Goal: Task Accomplishment & Management: Complete application form

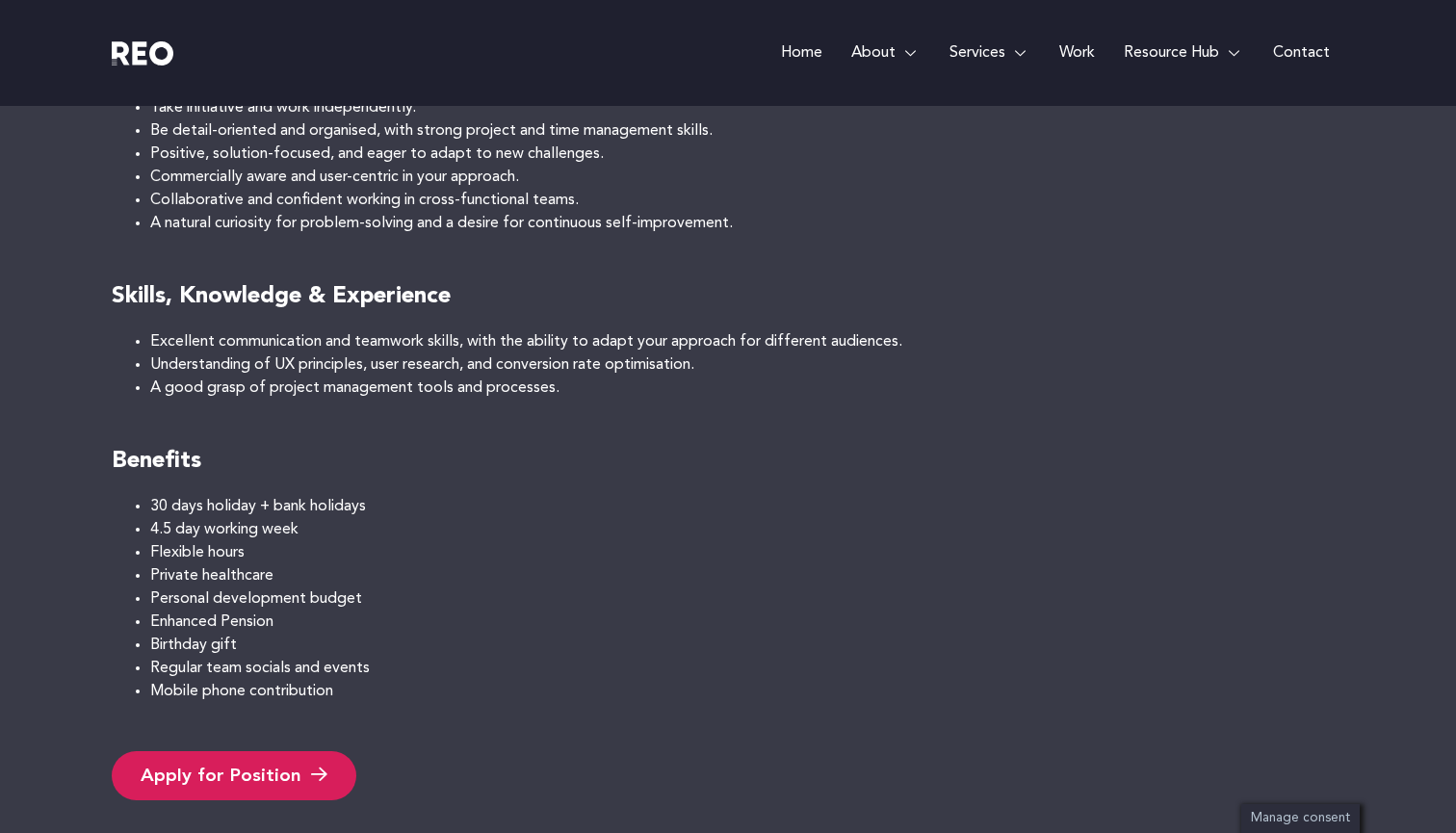
scroll to position [1471, 0]
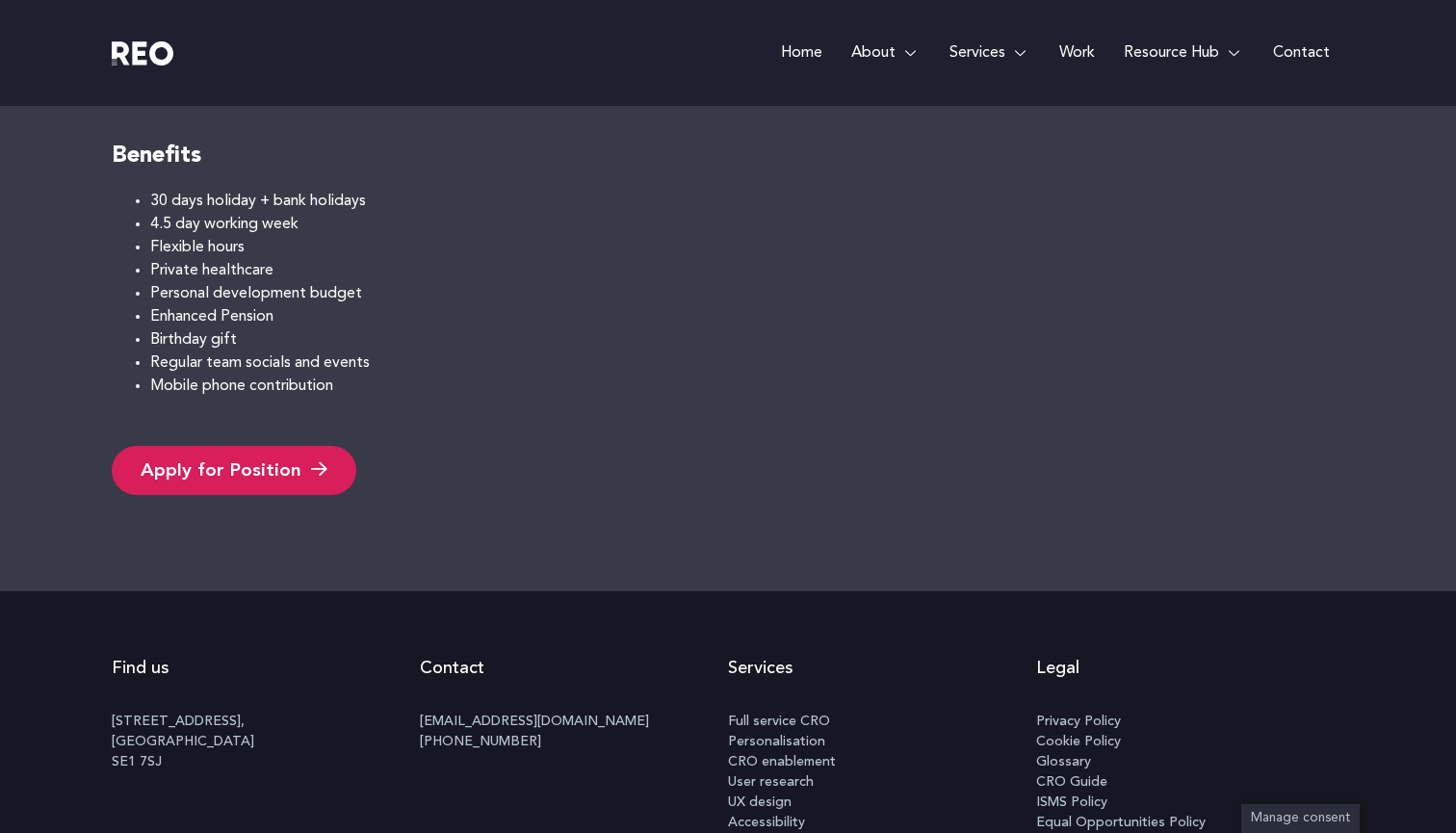
click at [169, 452] on link "Apply for Position" at bounding box center [234, 470] width 245 height 49
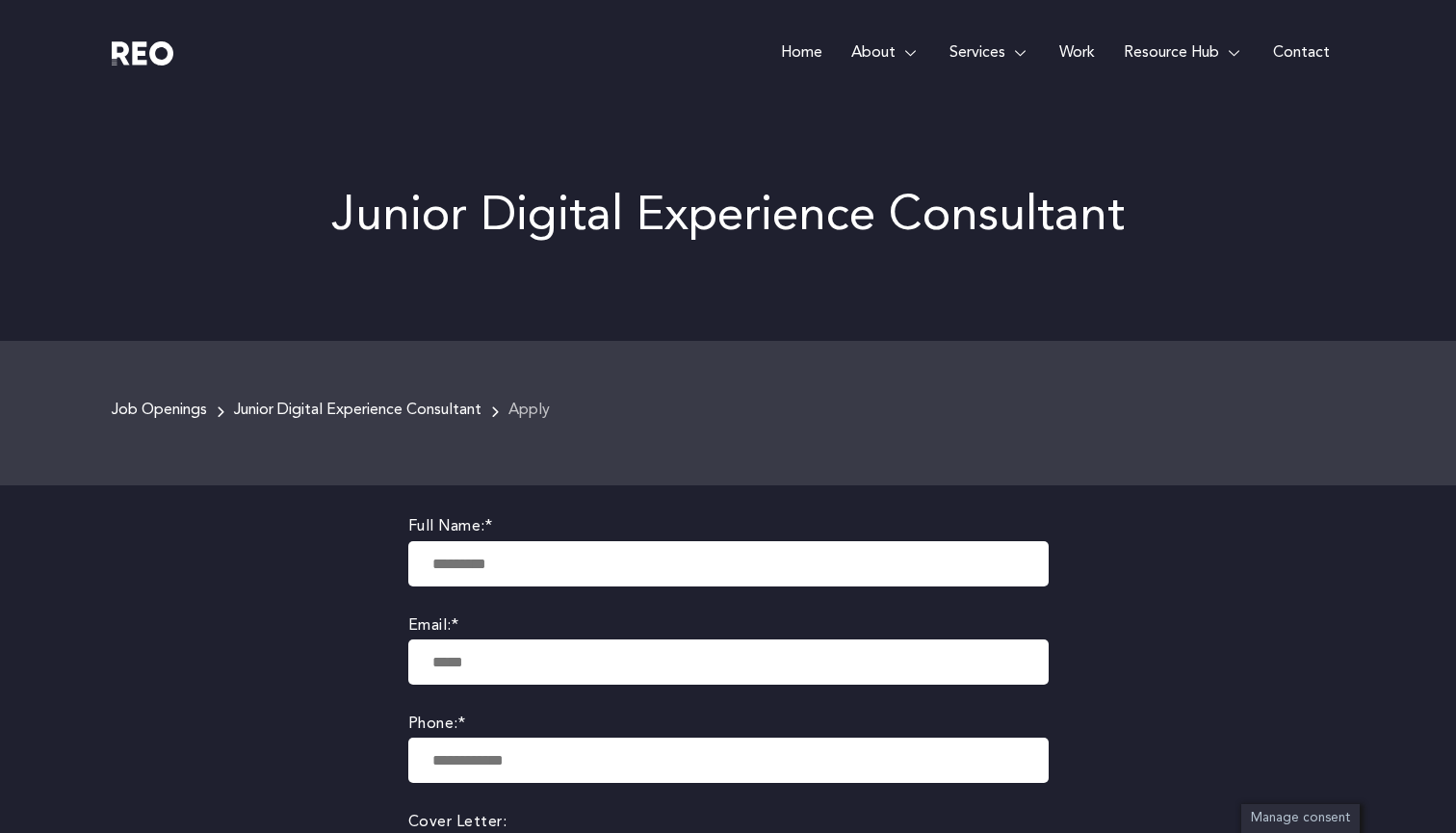
click at [452, 535] on label "Full Name: *" at bounding box center [728, 527] width 640 height 26
click at [496, 562] on input "text" at bounding box center [728, 563] width 640 height 45
type input "*******"
type input "*"
type input "******"
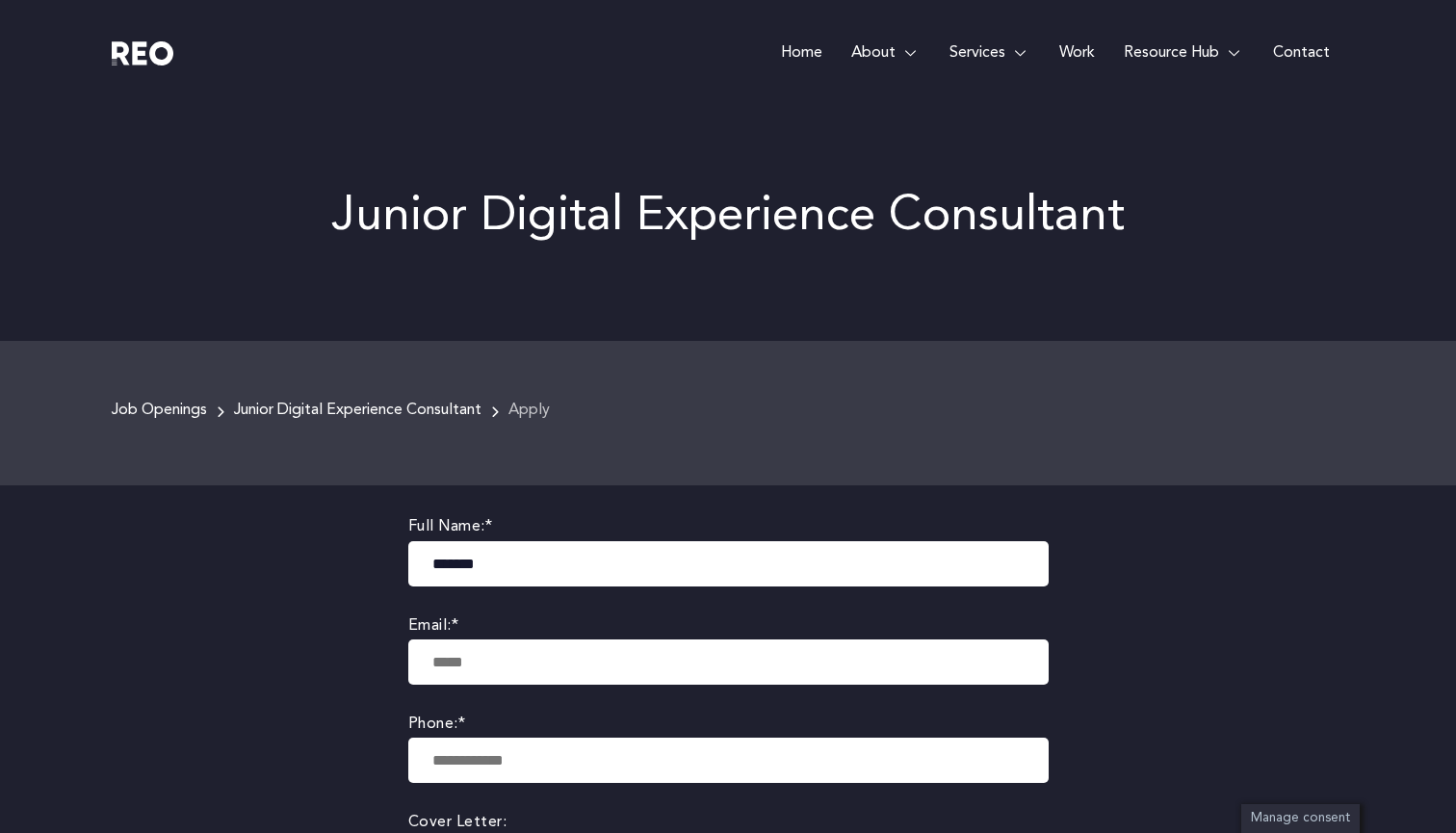
type input "**********"
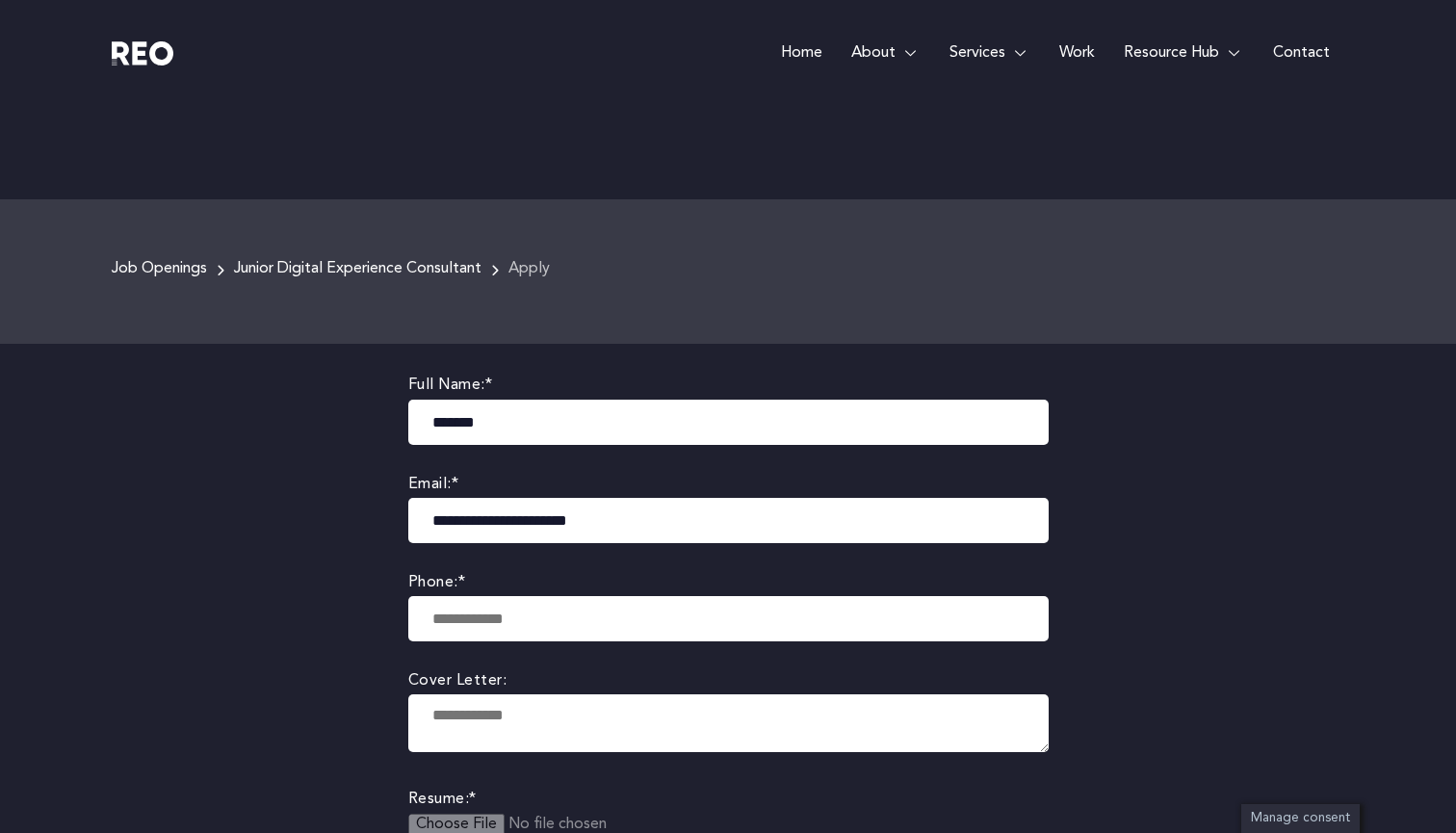
scroll to position [209, 0]
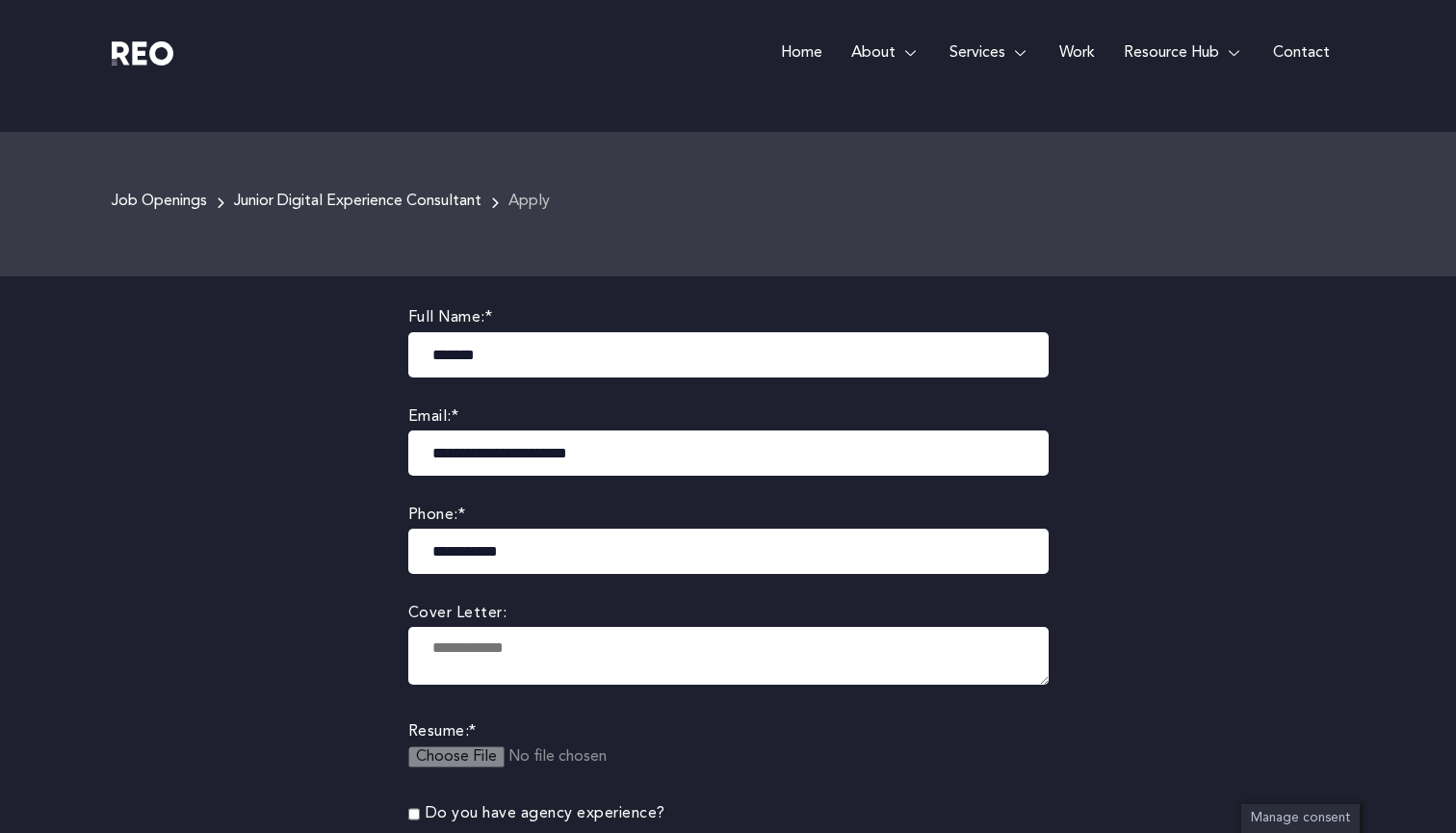
type input "**********"
click at [540, 665] on textarea at bounding box center [728, 656] width 640 height 58
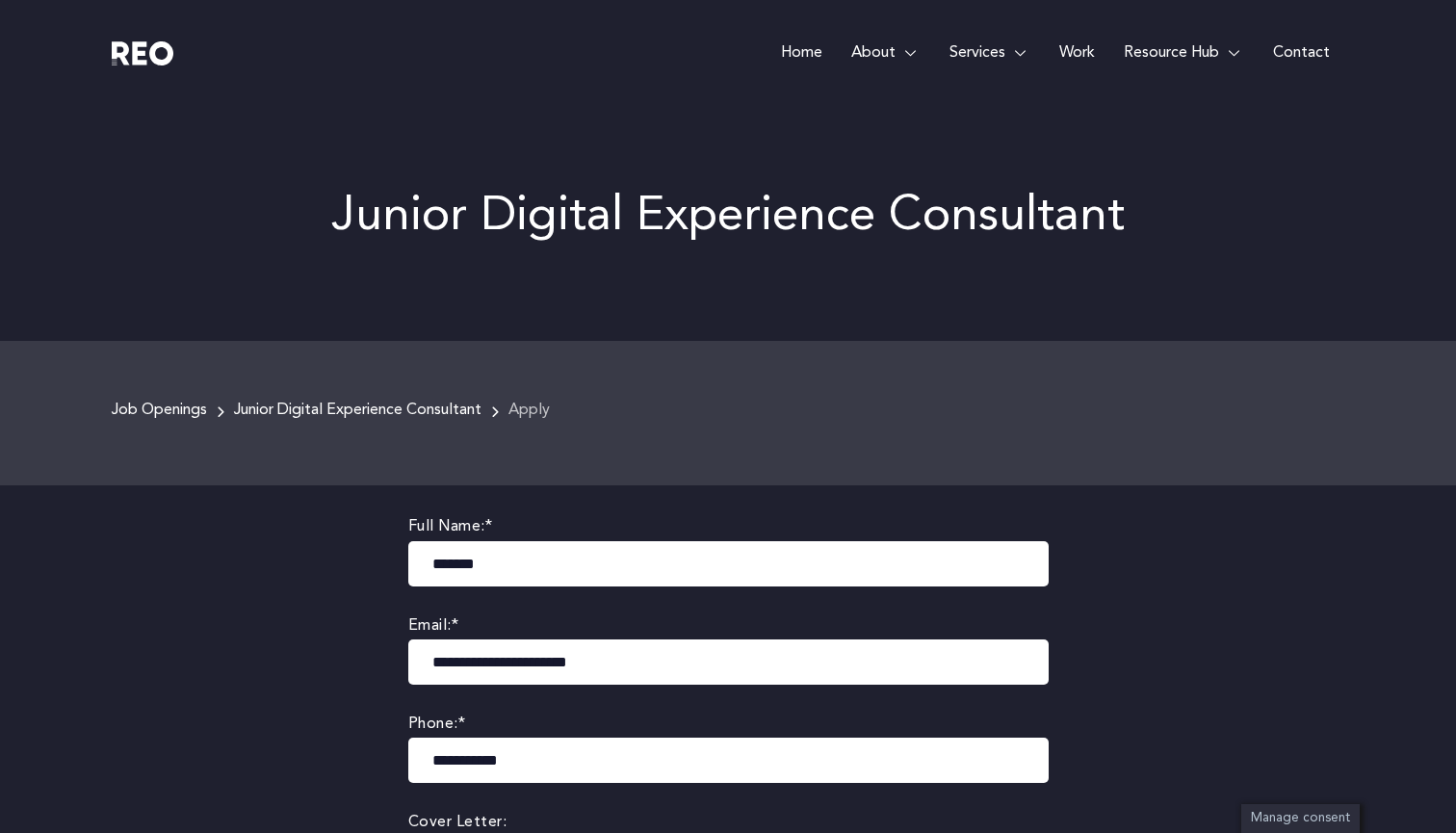
scroll to position [0, 0]
click at [502, 204] on p "Junior Digital Experience Consultant" at bounding box center [728, 217] width 1233 height 48
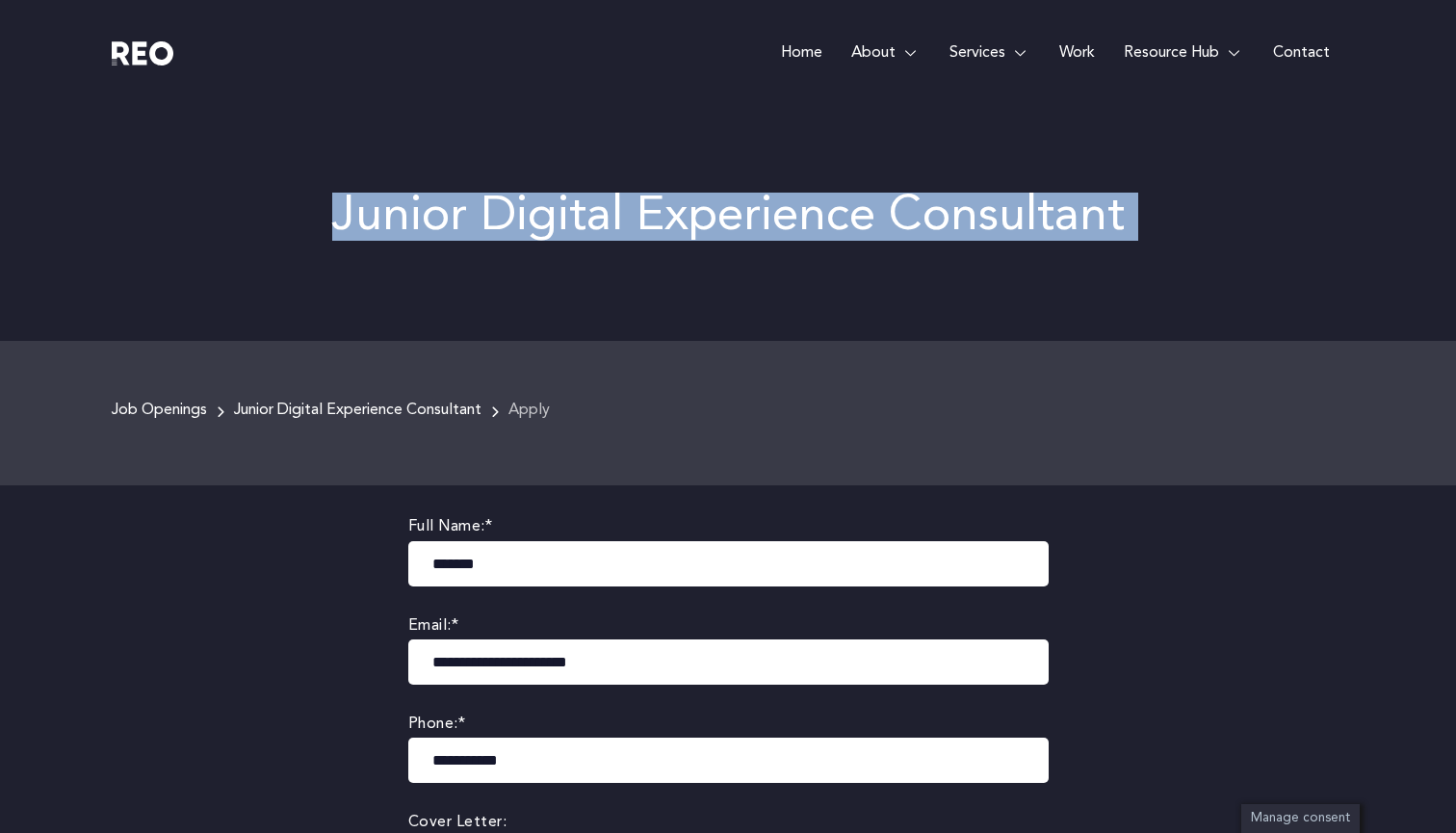
click at [502, 204] on p "Junior Digital Experience Consultant" at bounding box center [728, 217] width 1233 height 48
copy div "Junior Digital Experience Consultant"
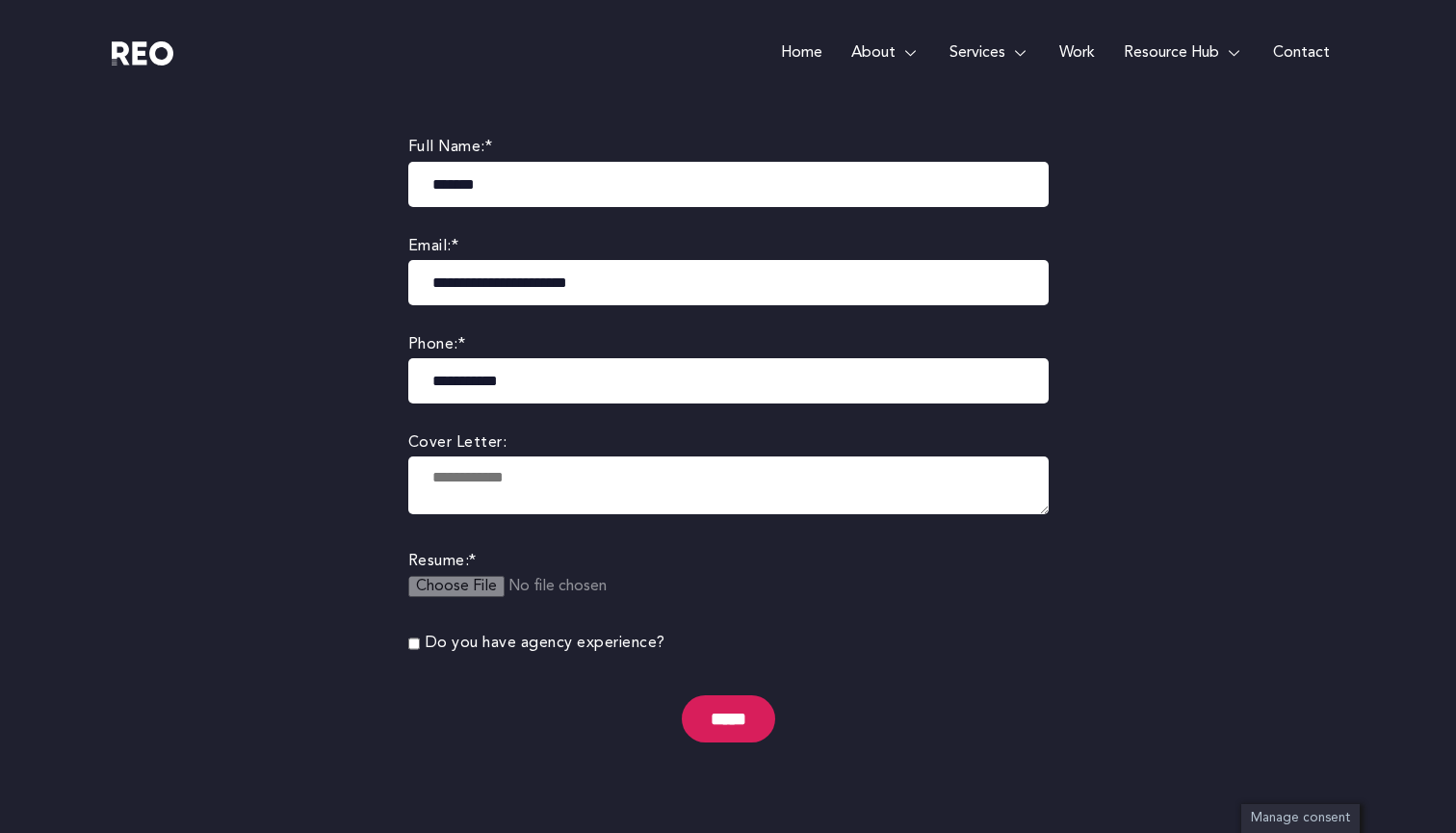
scroll to position [648, 0]
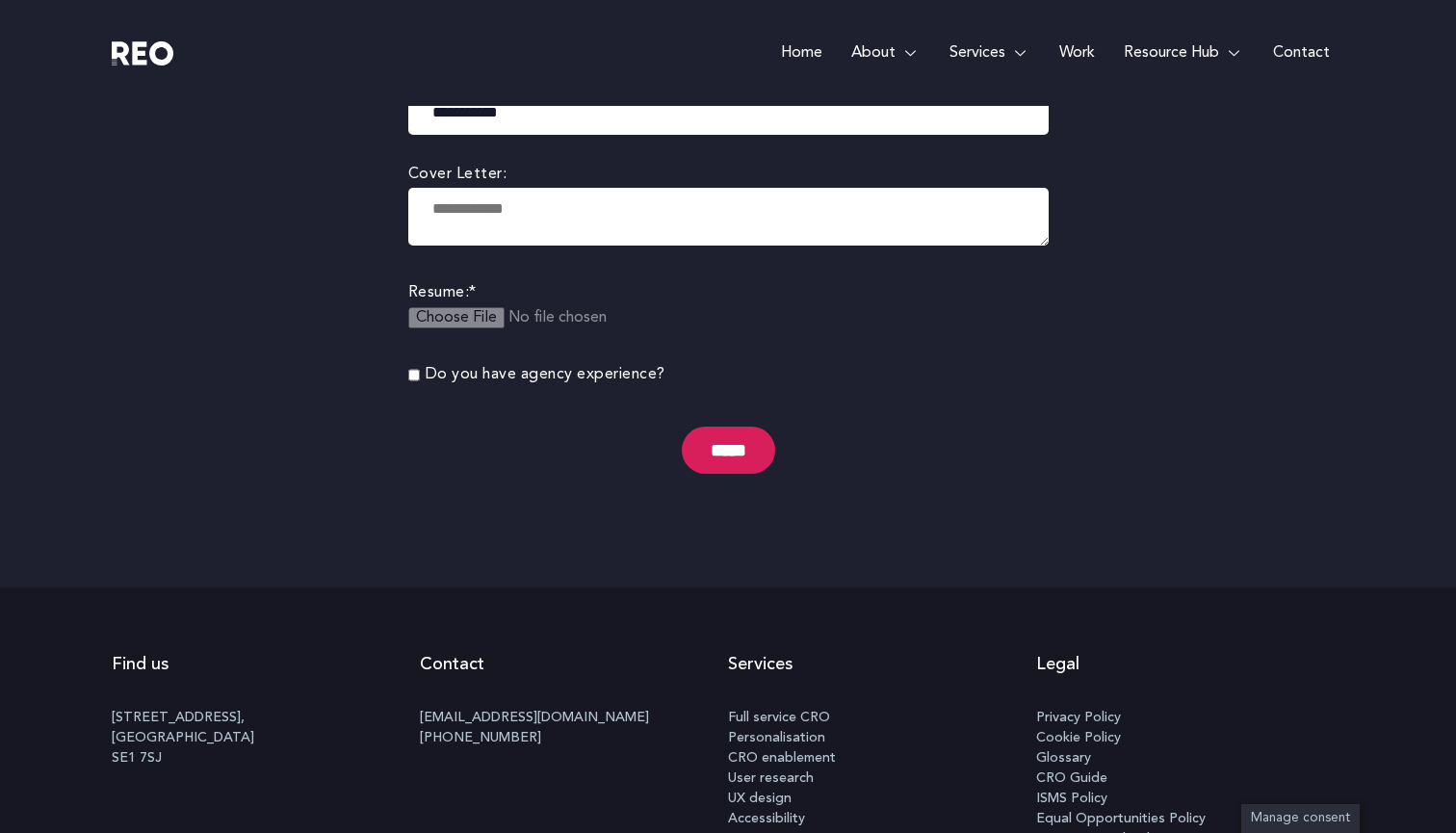
click at [550, 227] on textarea at bounding box center [728, 217] width 640 height 58
paste textarea "**********"
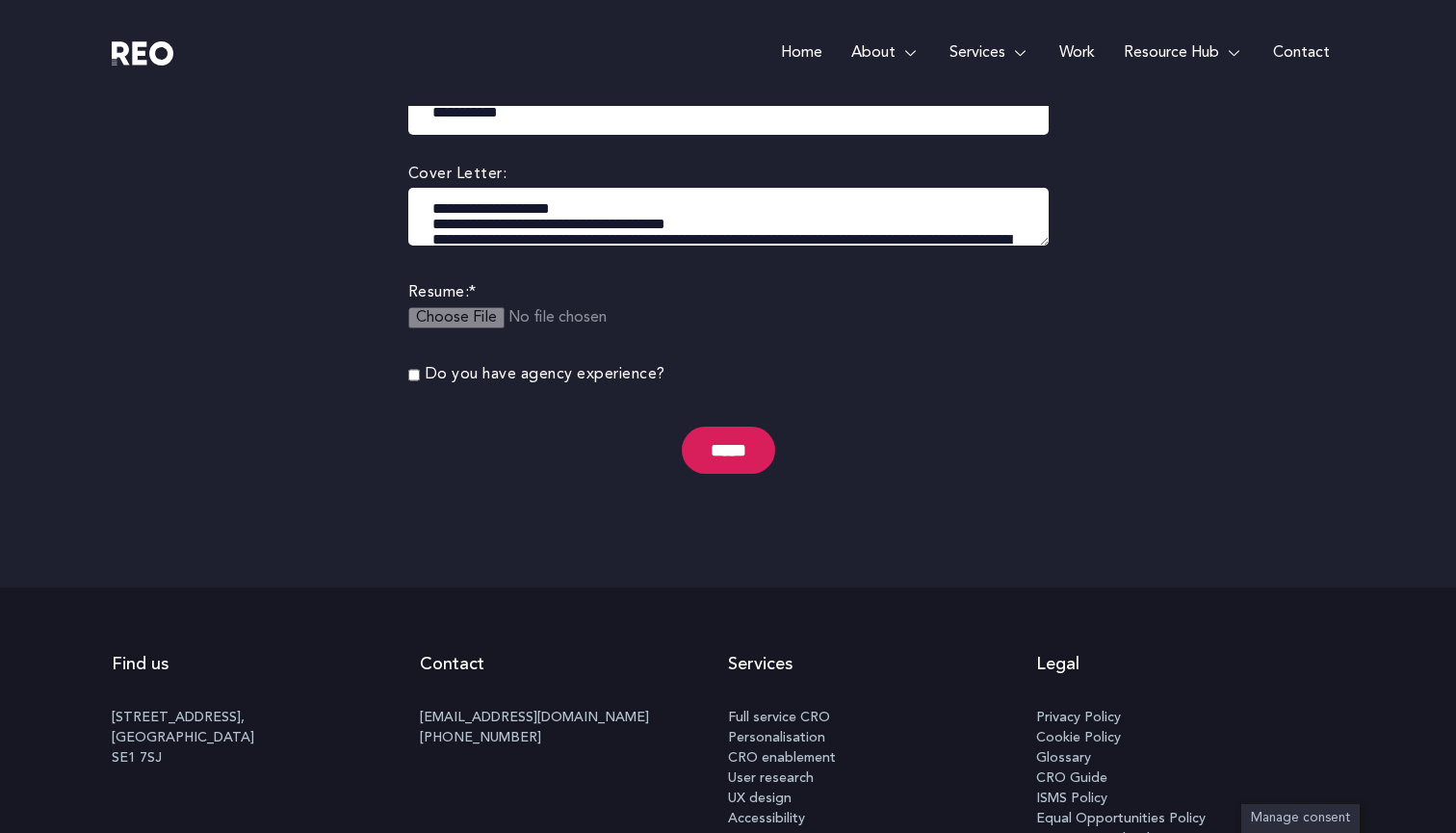
scroll to position [0, 0]
click at [600, 209] on textarea at bounding box center [728, 217] width 640 height 58
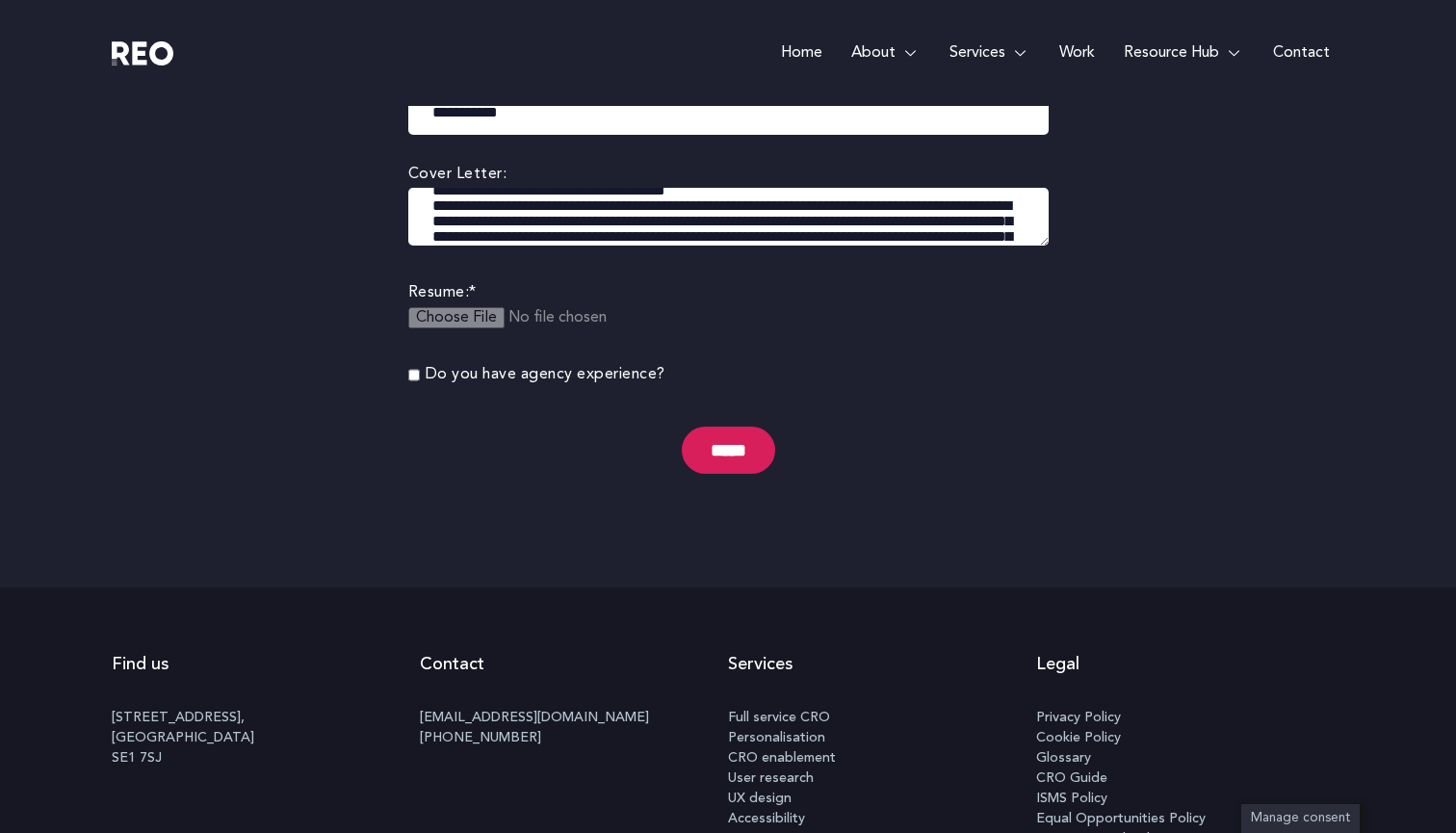
scroll to position [29, 0]
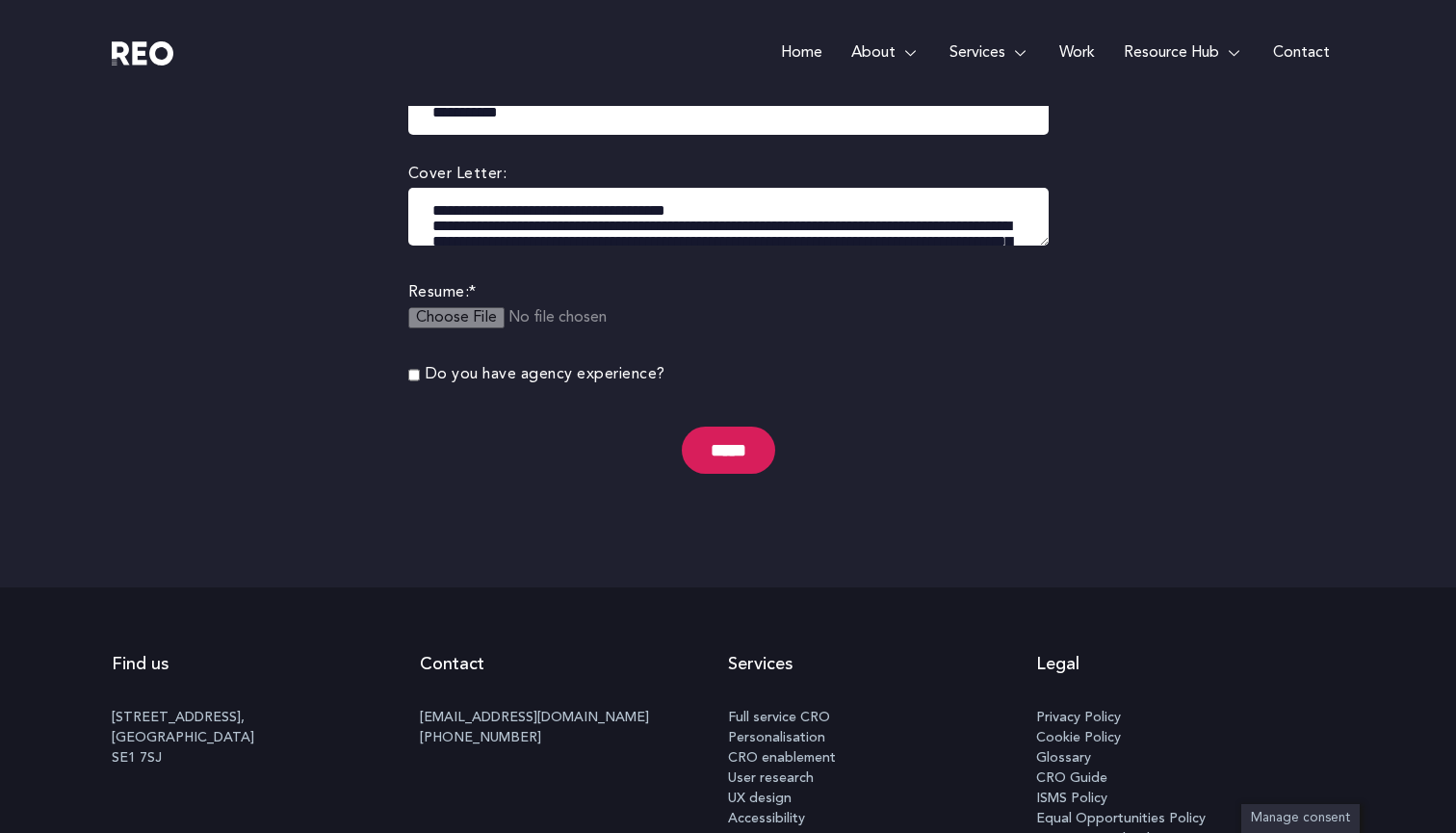
click at [761, 206] on textarea at bounding box center [728, 217] width 640 height 58
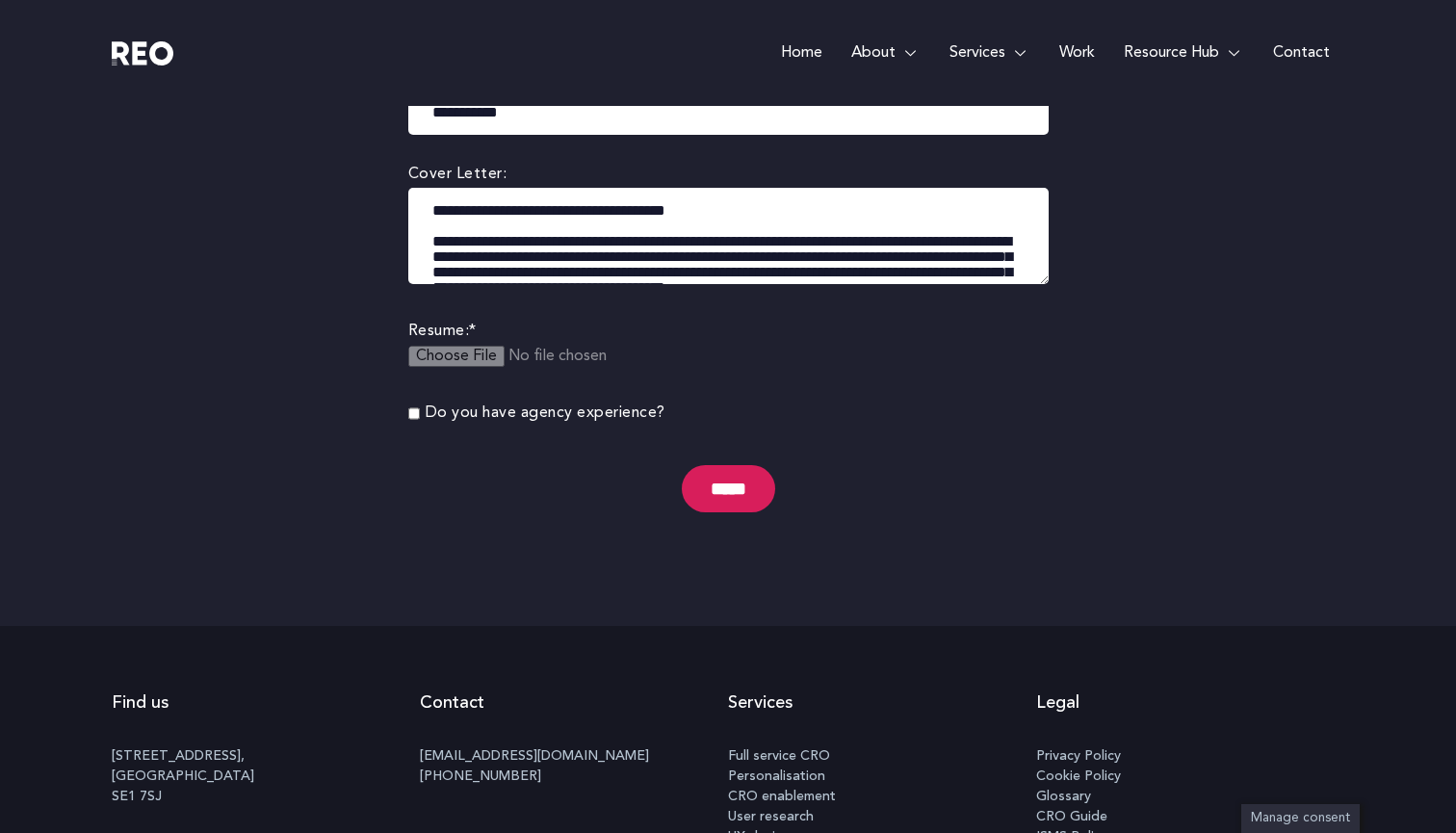
click at [1184, 832] on body "Skip to content Home About About us REO is a customer experience agency. We are…" at bounding box center [728, 339] width 1456 height 1975
click at [1098, 411] on body "Skip to content Home About About us REO is a customer experience agency. We are…" at bounding box center [728, 339] width 1456 height 1975
click at [1067, 317] on div "**********" at bounding box center [728, 231] width 698 height 789
click at [1046, 268] on textarea at bounding box center [728, 236] width 640 height 96
click at [1070, 326] on div "**********" at bounding box center [728, 231] width 698 height 789
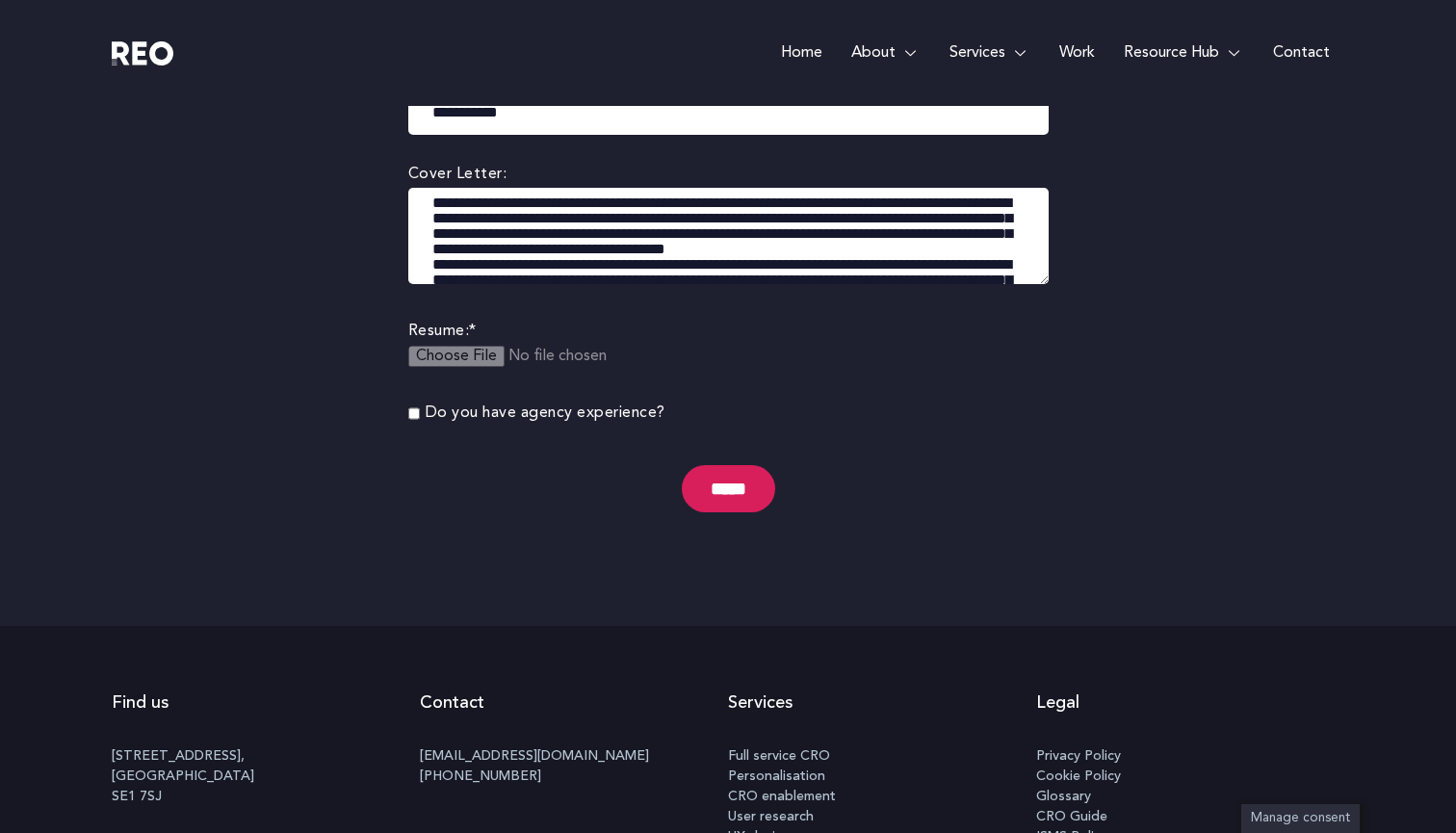
scroll to position [76, 0]
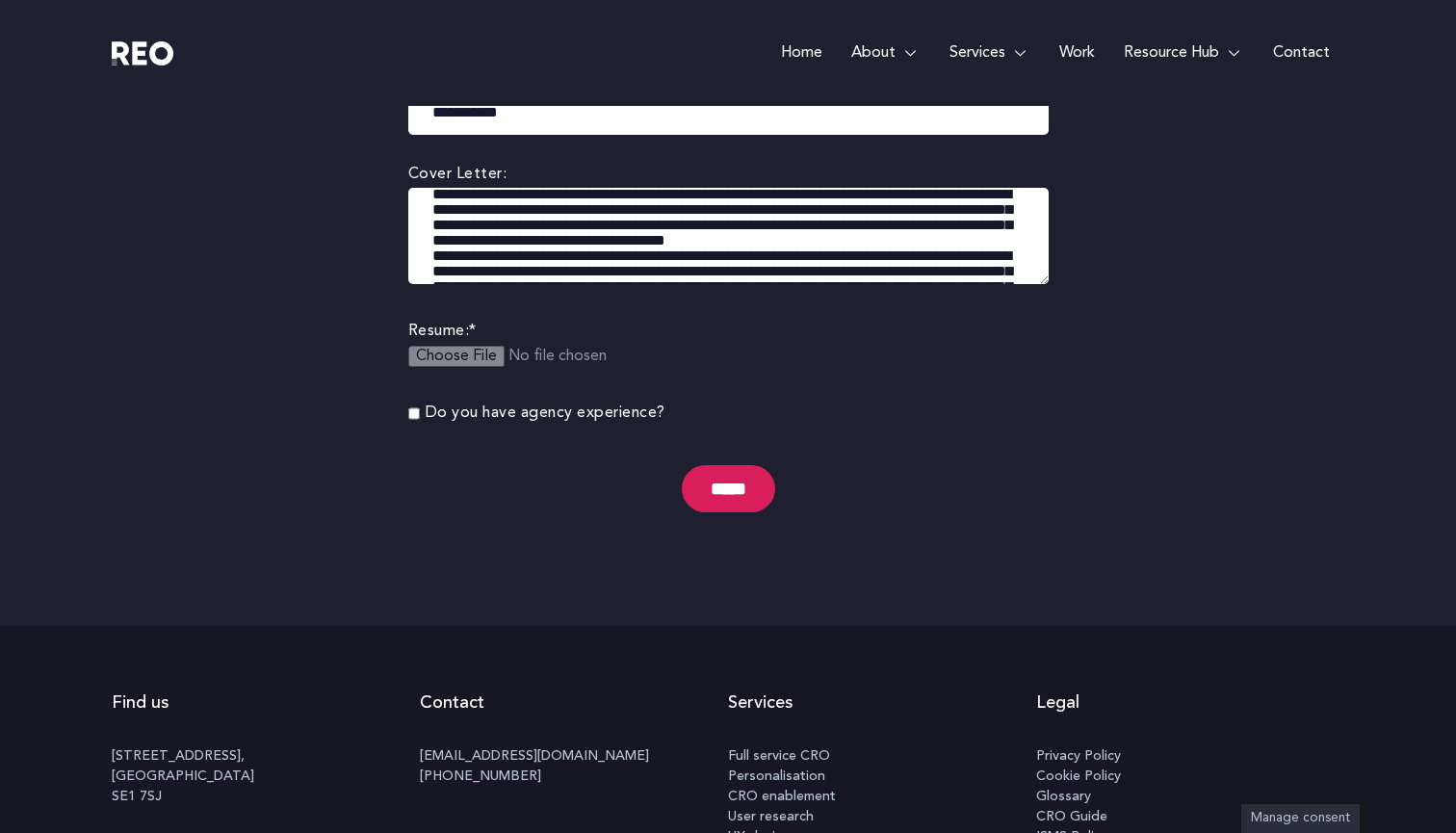
click at [524, 244] on textarea at bounding box center [728, 236] width 640 height 96
click at [524, 258] on textarea at bounding box center [728, 236] width 640 height 96
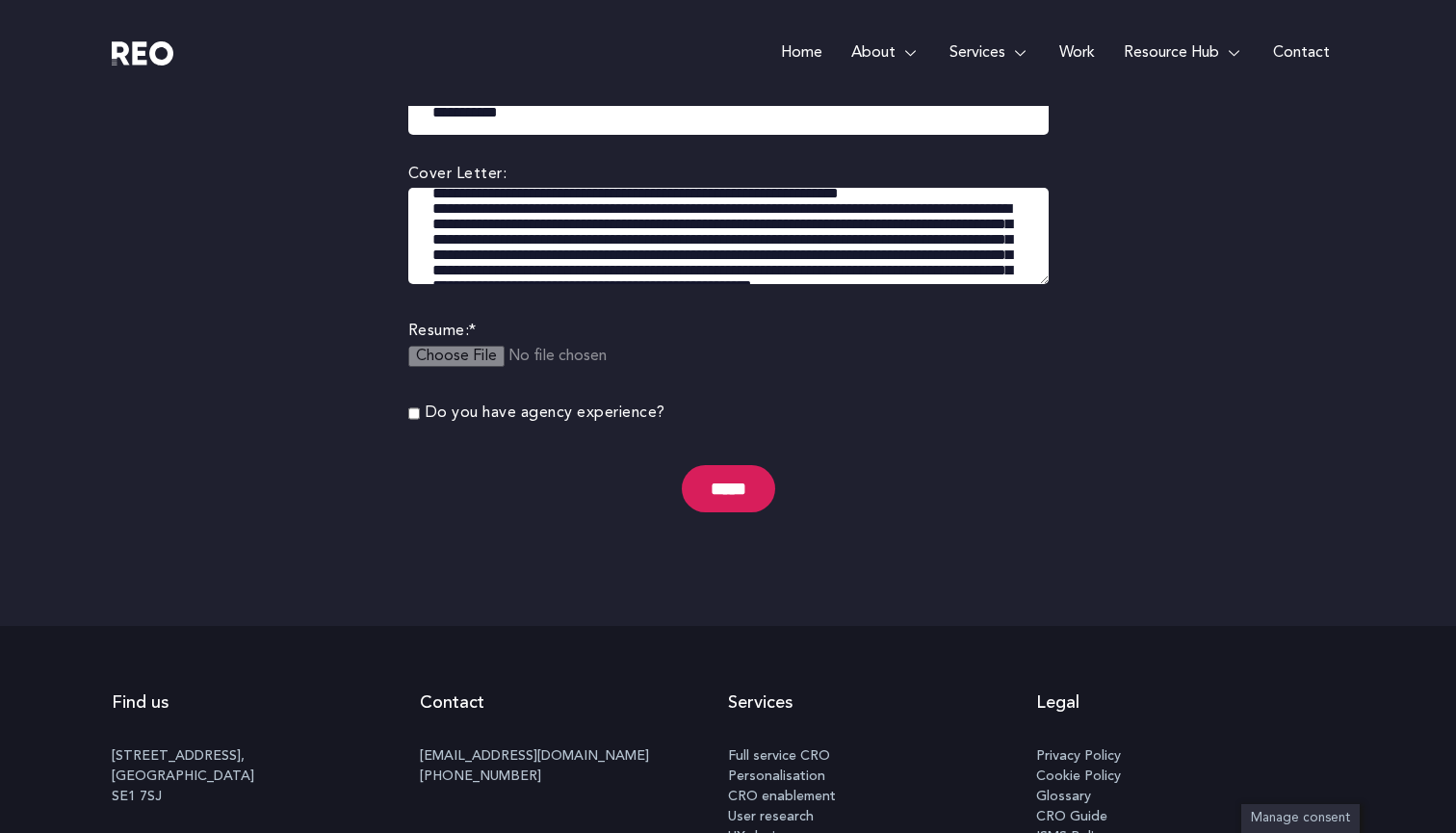
scroll to position [225, 0]
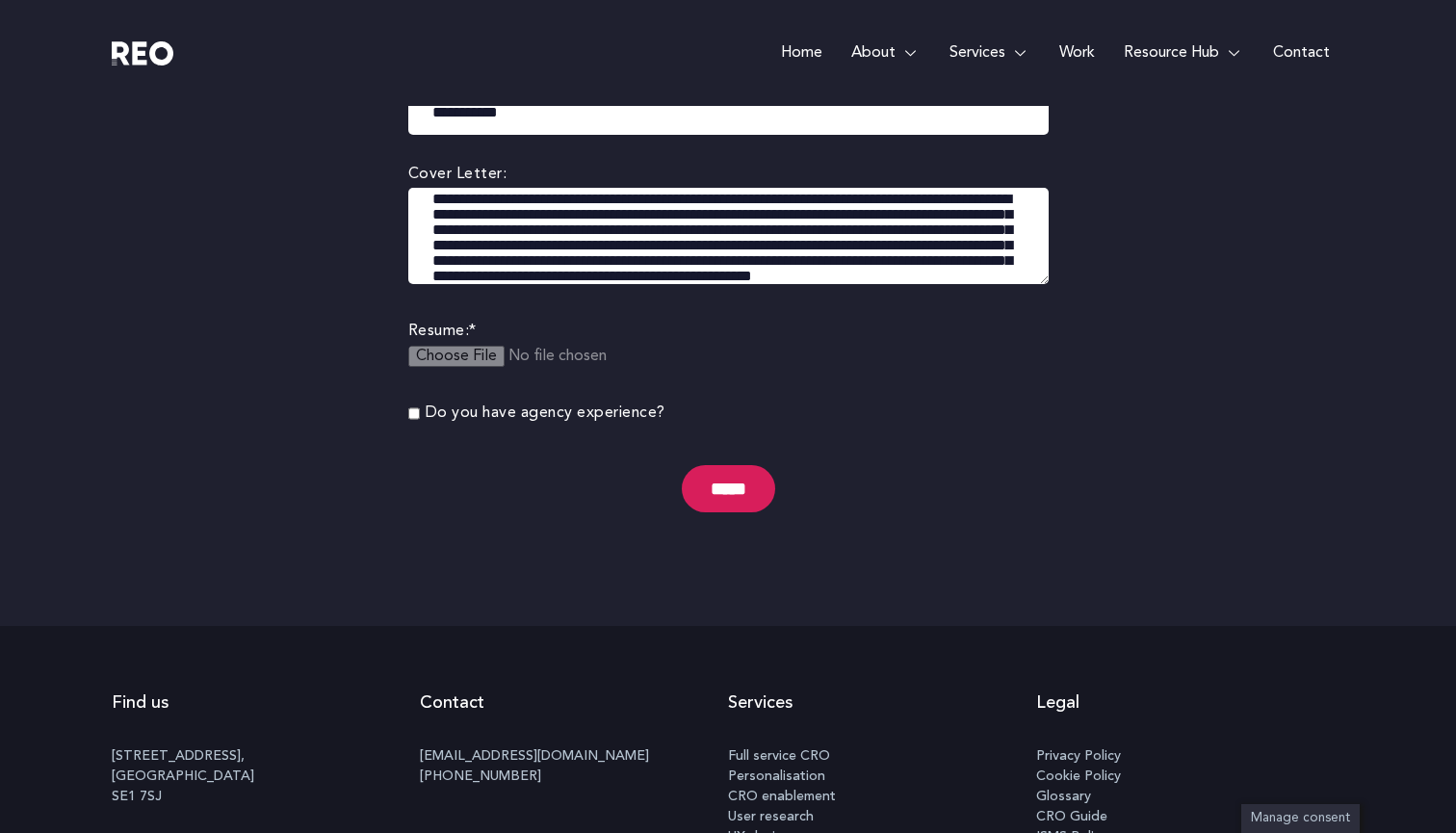
click at [954, 214] on textarea at bounding box center [728, 236] width 640 height 96
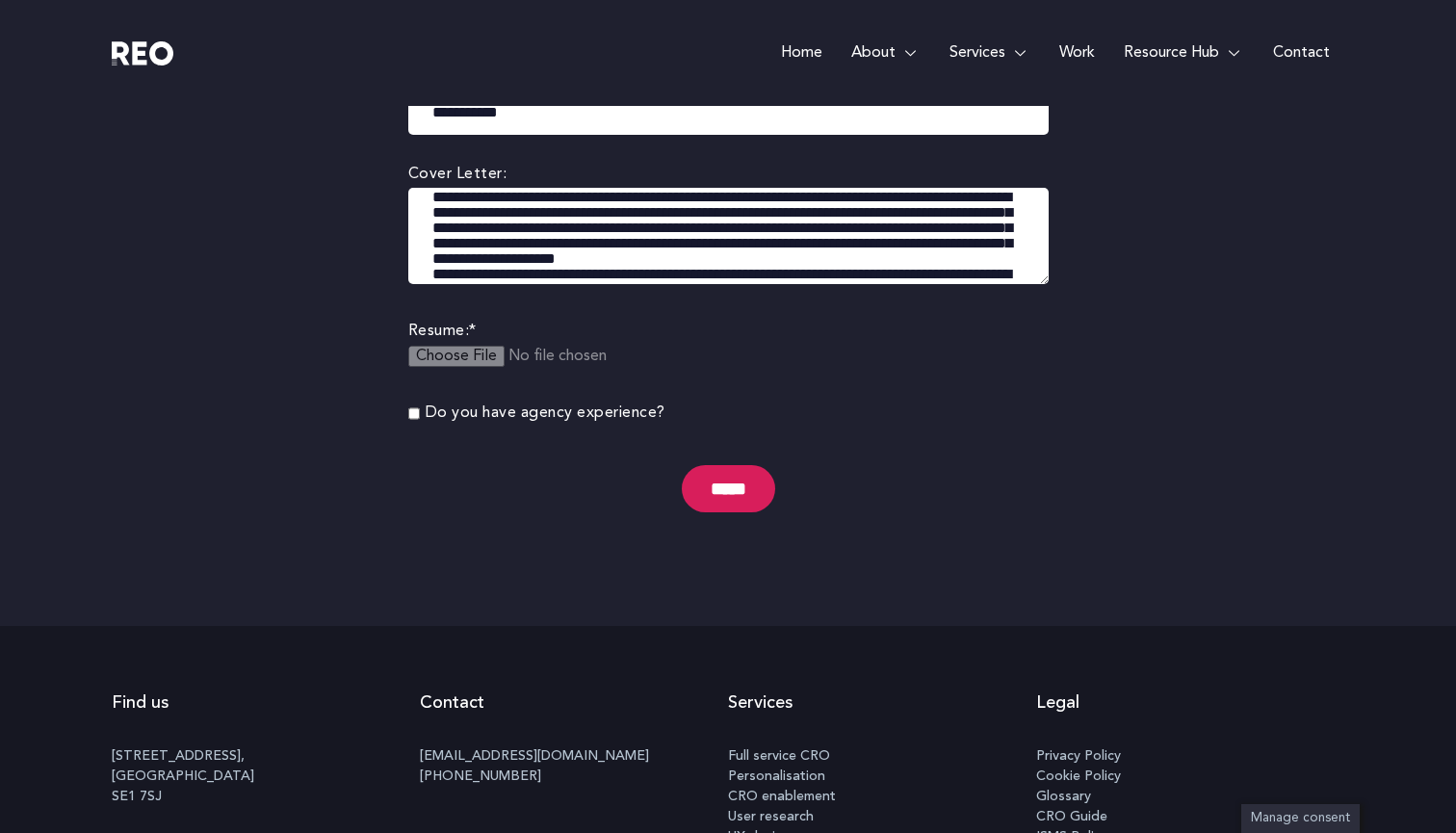
scroll to position [339, 0]
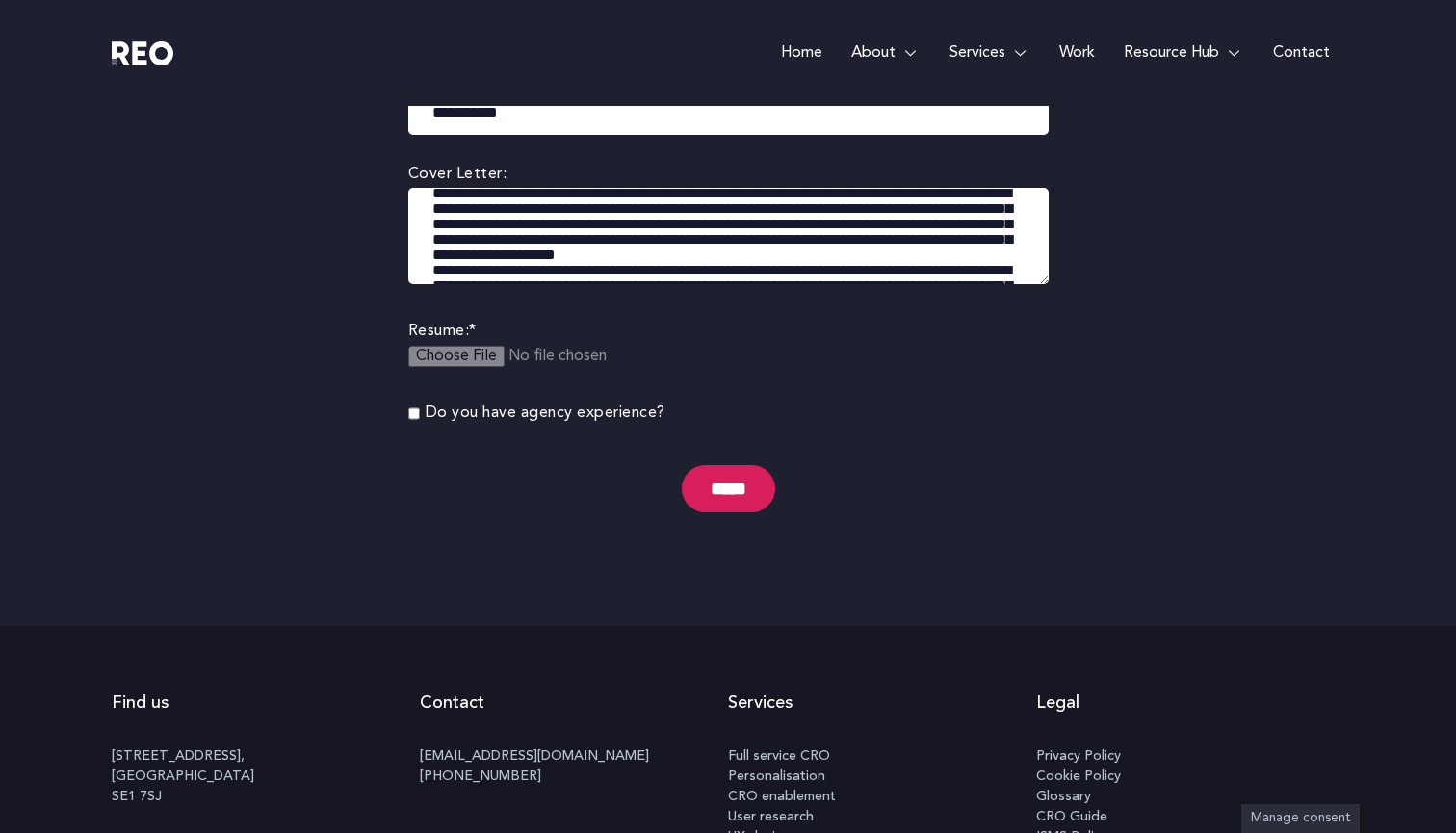
click at [940, 221] on textarea at bounding box center [728, 236] width 640 height 96
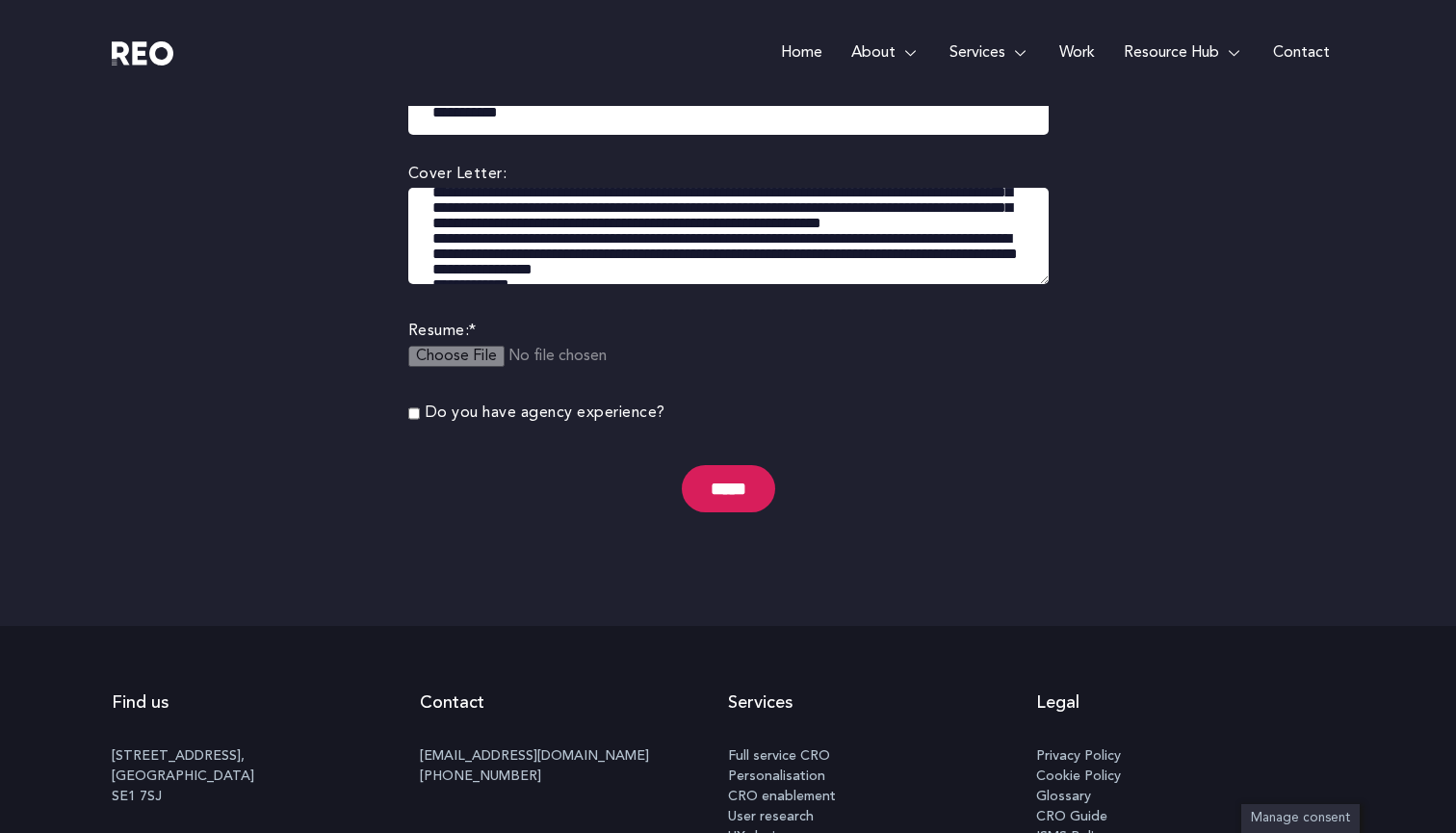
scroll to position [449, 0]
click at [606, 226] on textarea at bounding box center [728, 236] width 640 height 96
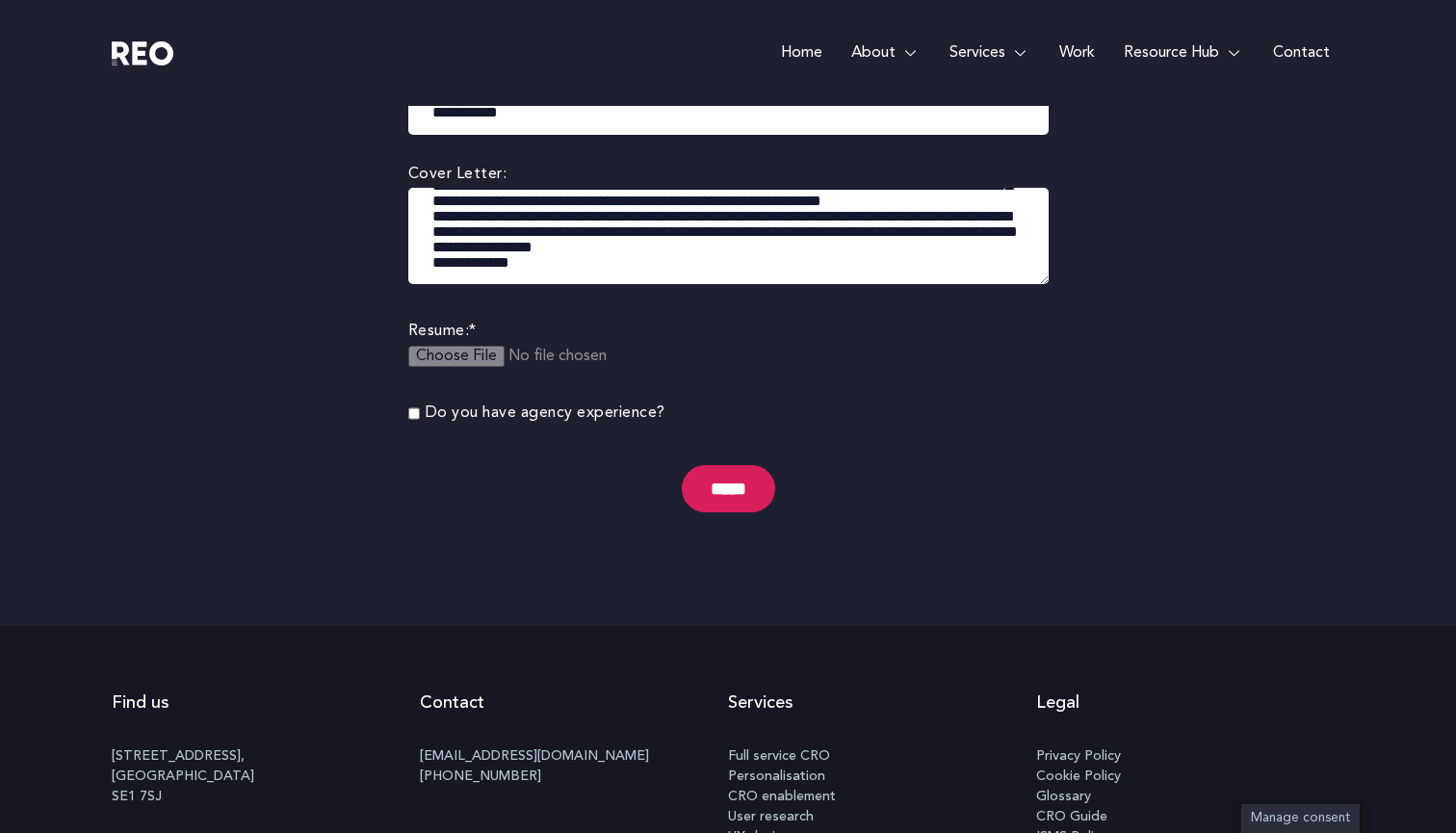
scroll to position [555, 0]
click at [691, 206] on textarea at bounding box center [728, 236] width 640 height 96
click at [430, 246] on textarea at bounding box center [728, 236] width 640 height 96
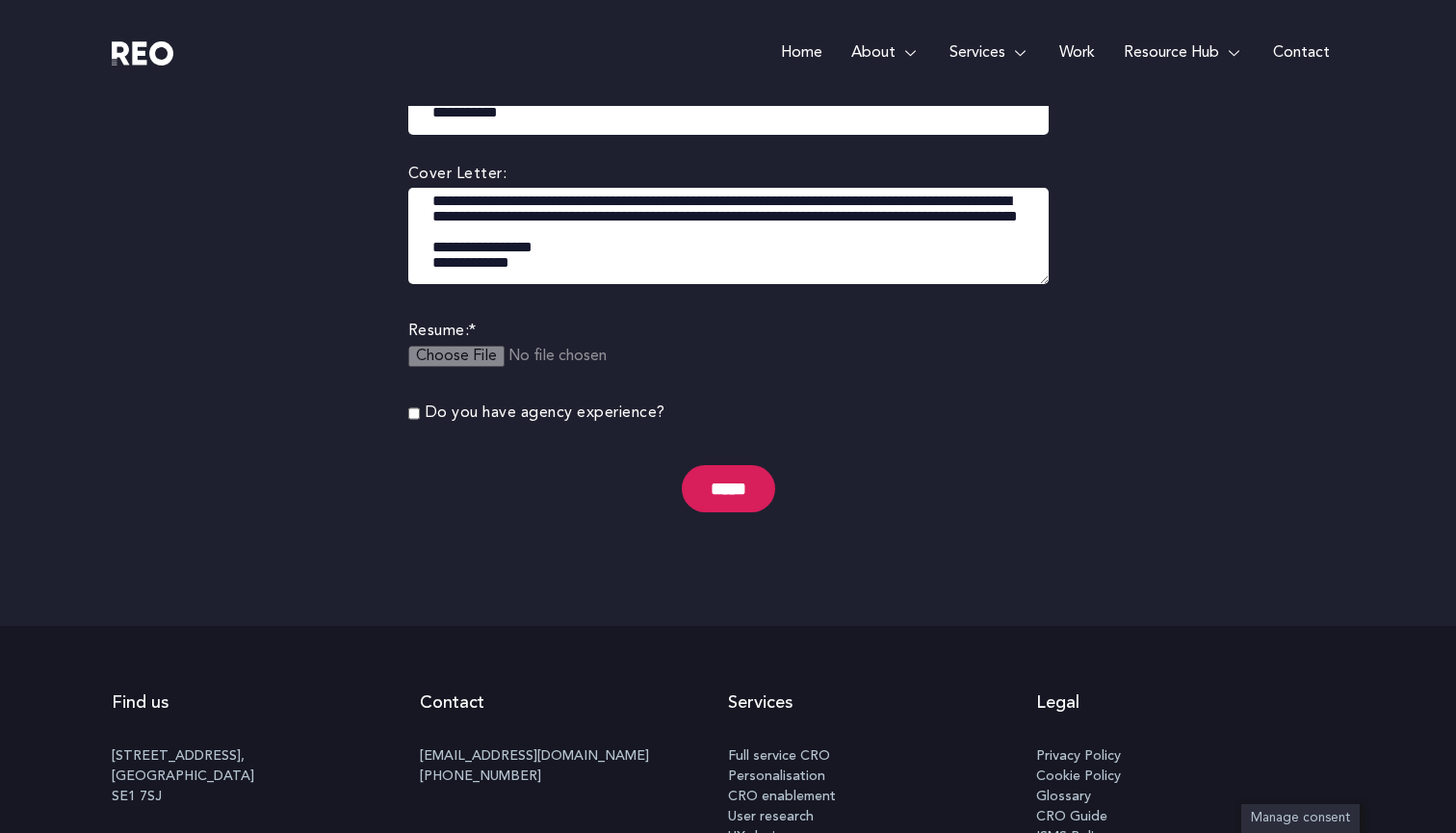
scroll to position [609, 0]
click at [578, 256] on textarea at bounding box center [728, 236] width 640 height 96
click at [576, 248] on textarea at bounding box center [728, 236] width 640 height 96
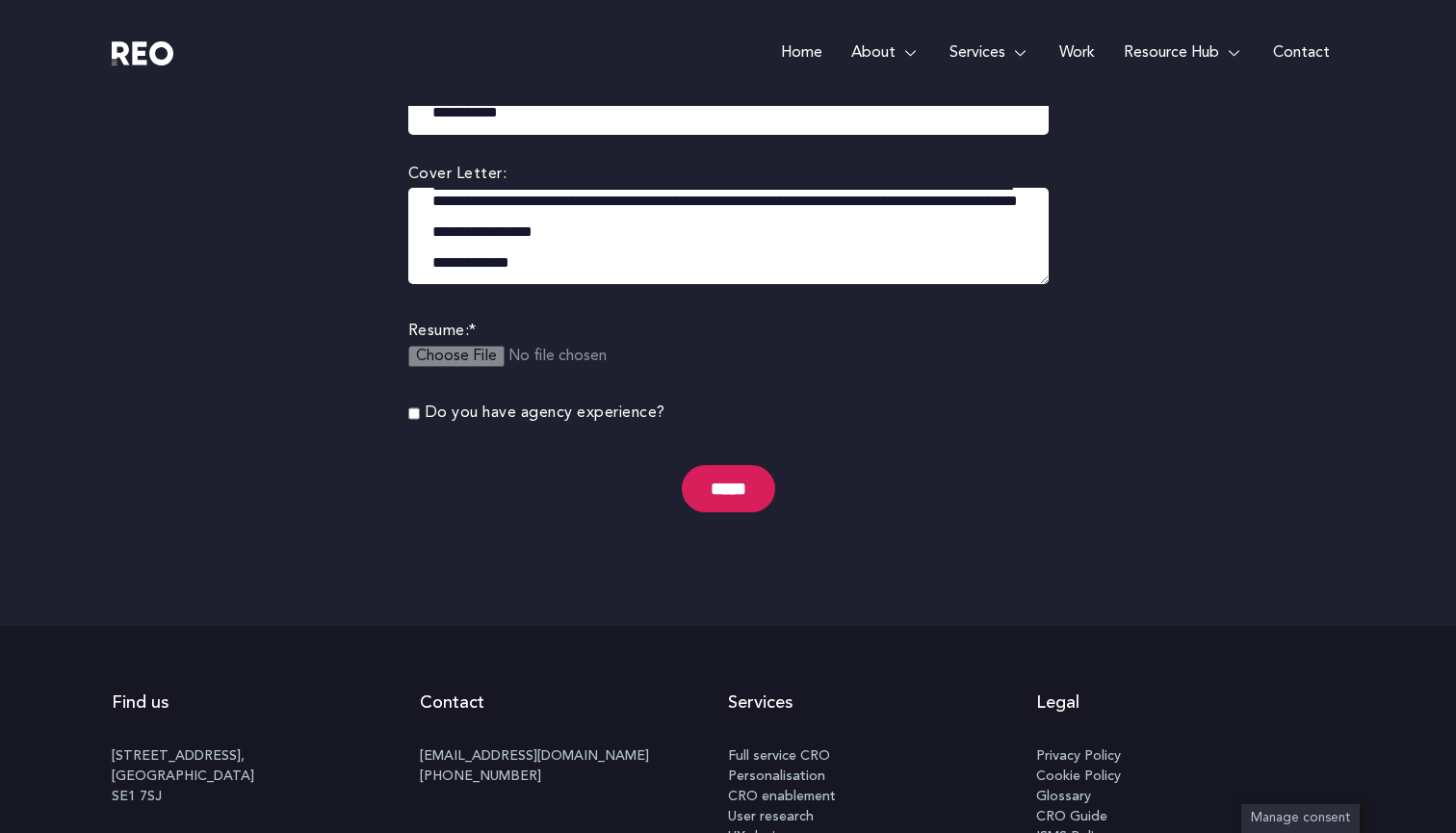
scroll to position [624, 0]
type textarea "**********"
click at [463, 352] on input "file" at bounding box center [556, 368] width 295 height 45
type input "**********"
click at [737, 494] on input "*****" at bounding box center [728, 488] width 93 height 47
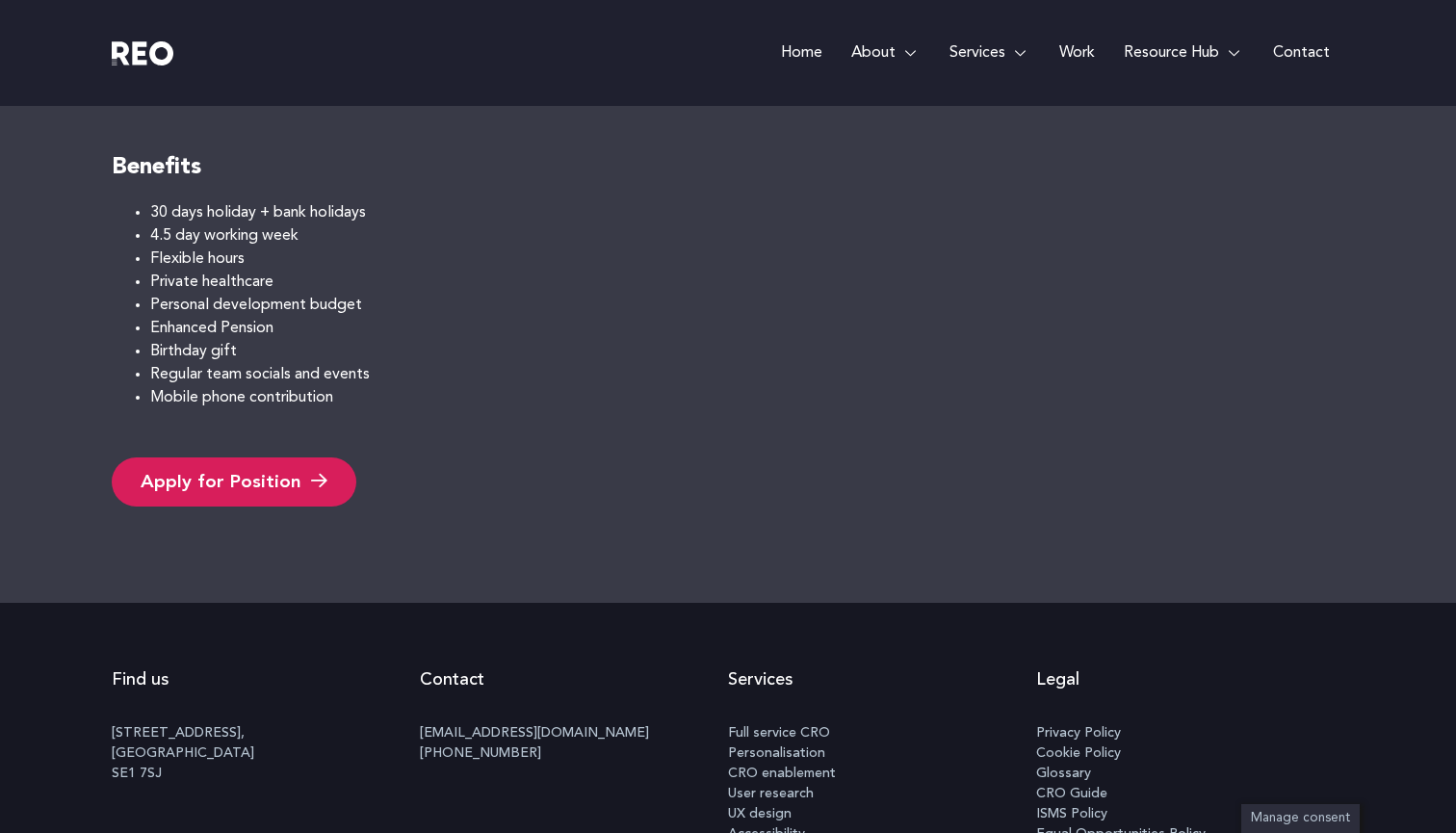
scroll to position [1465, 0]
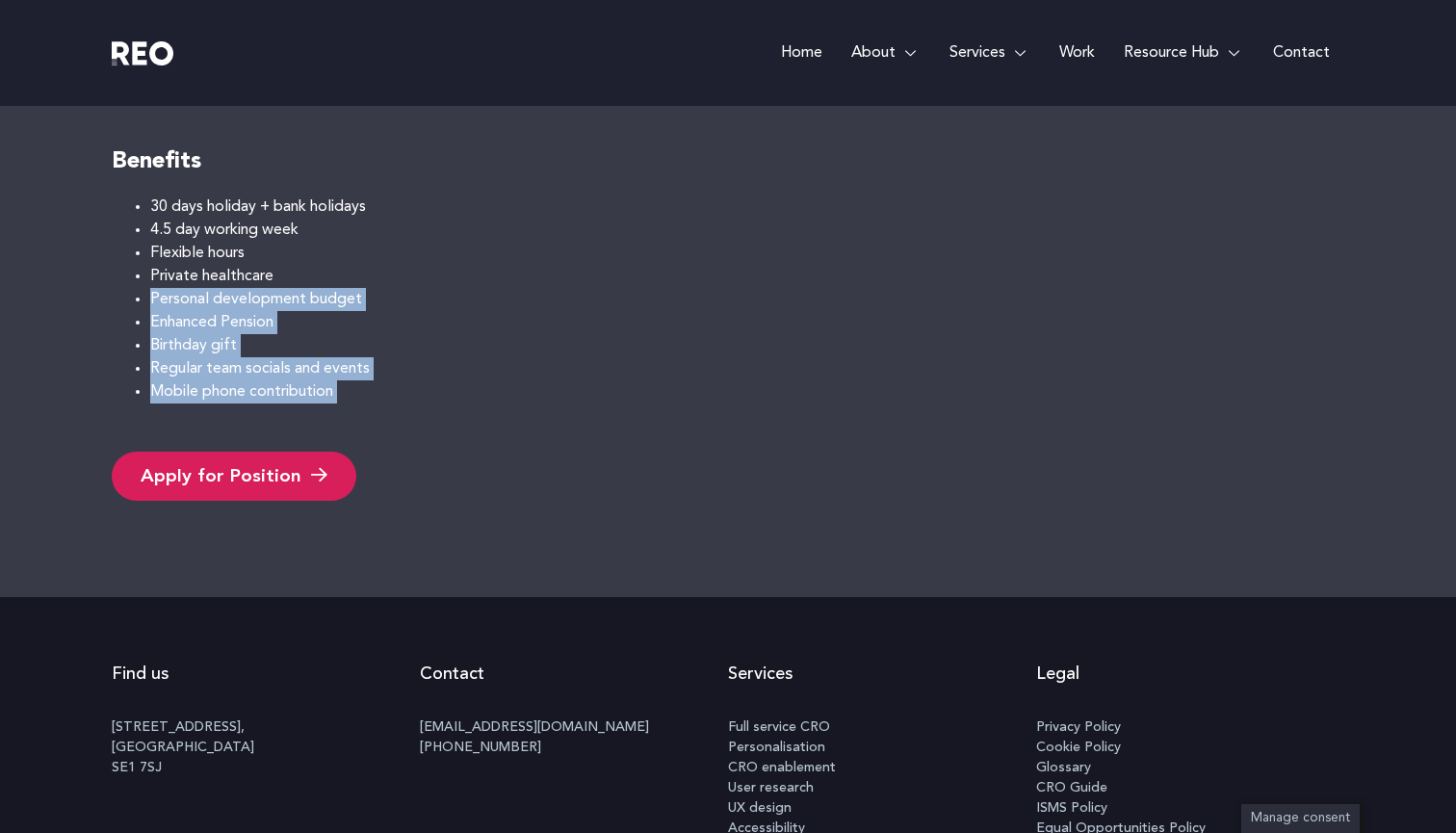
drag, startPoint x: 384, startPoint y: 428, endPoint x: 205, endPoint y: 277, distance: 234.2
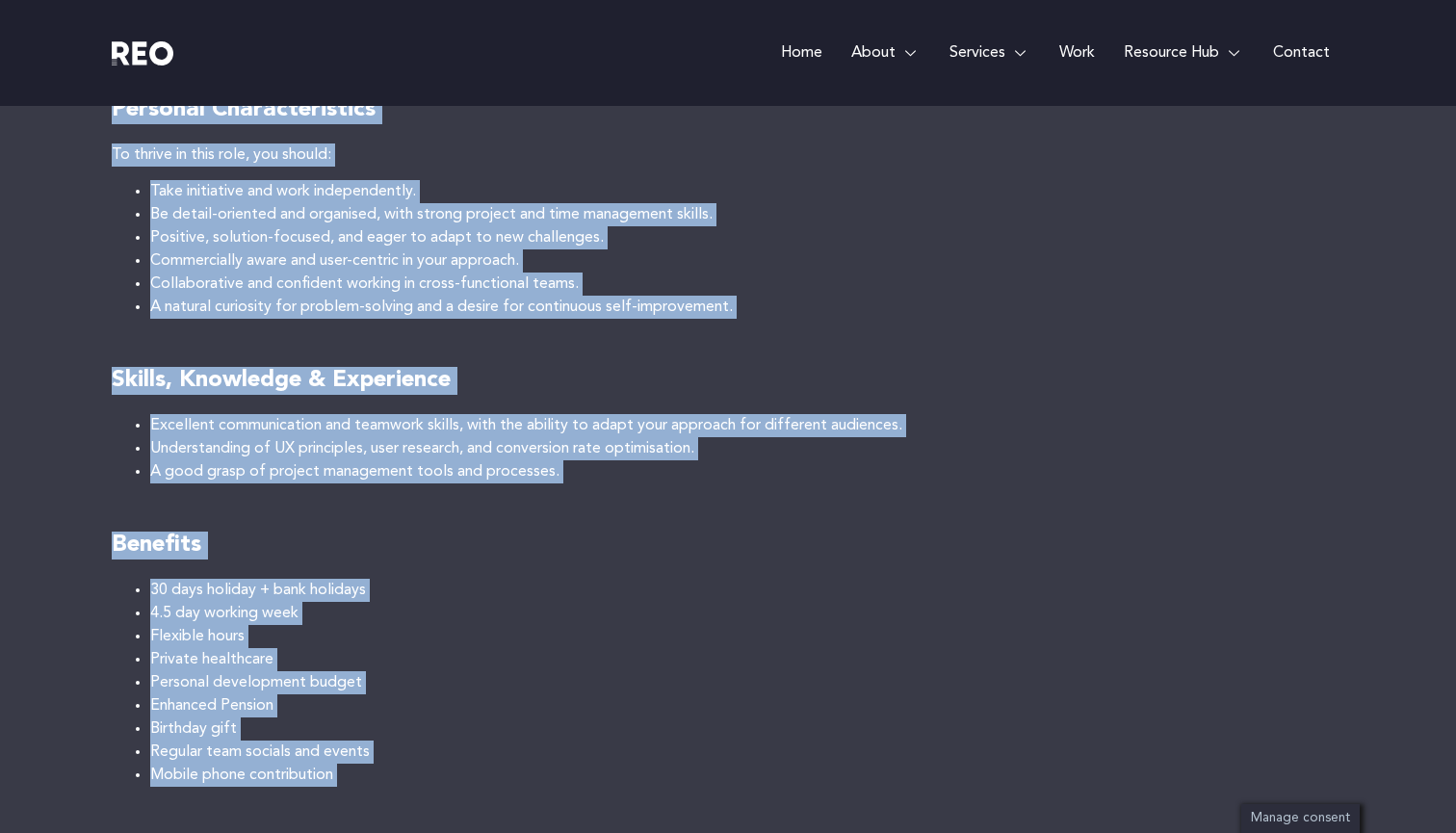
scroll to position [1136, 0]
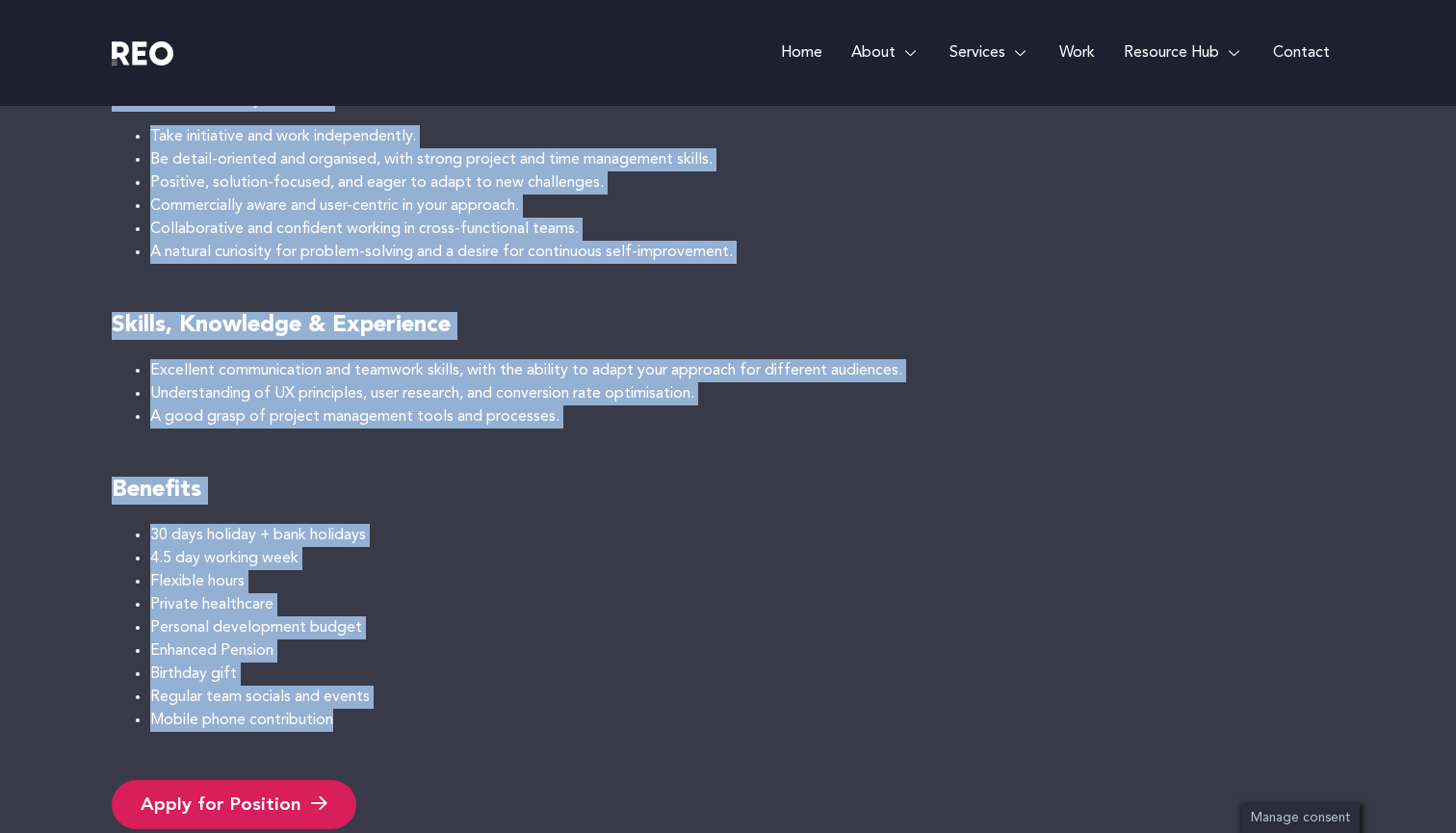
drag, startPoint x: 110, startPoint y: 286, endPoint x: 524, endPoint y: 714, distance: 595.5
click at [524, 714] on div "Job Openings Junior Digital Experience Consultant About the job Do you want to …" at bounding box center [728, 65] width 1456 height 1720
copy div "Lorem ips dol Si ame cons ad elit sed doe te inc UTl etdolor magnaali enimadmin…"
